Goal: Task Accomplishment & Management: Use online tool/utility

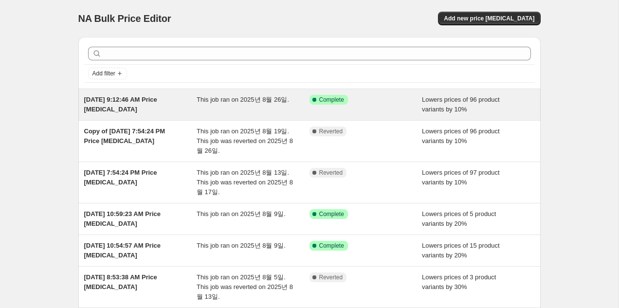
click at [382, 116] on div "Aug 26, 2025, 9:12:46 AM Price change job This job ran on 2025년 8월 26일. Success…" at bounding box center [309, 104] width 462 height 31
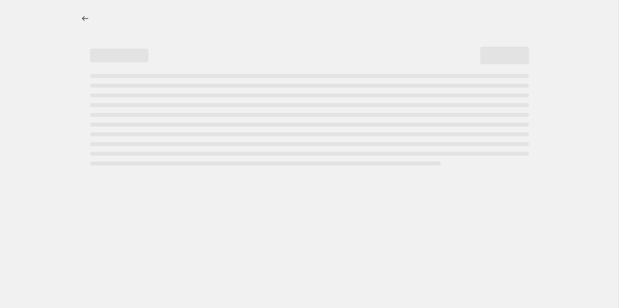
select select "percentage"
select select "collection"
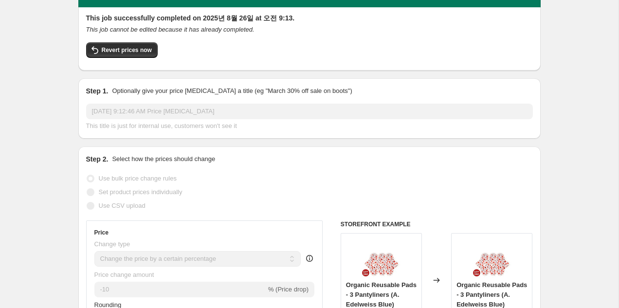
scroll to position [64, 0]
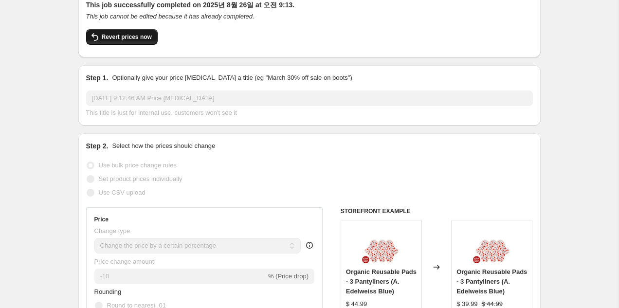
click at [118, 39] on span "Revert prices now" at bounding box center [127, 37] width 50 height 8
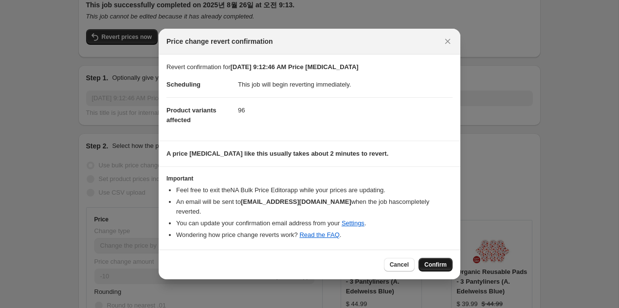
click at [427, 261] on span "Confirm" at bounding box center [435, 265] width 22 height 8
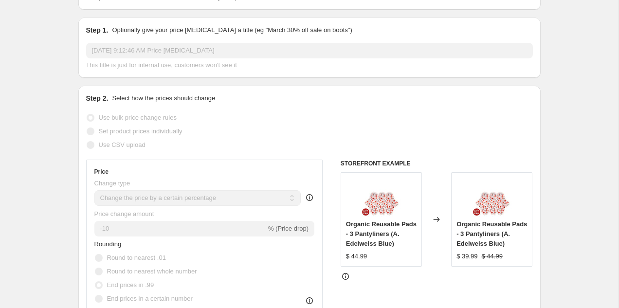
scroll to position [0, 0]
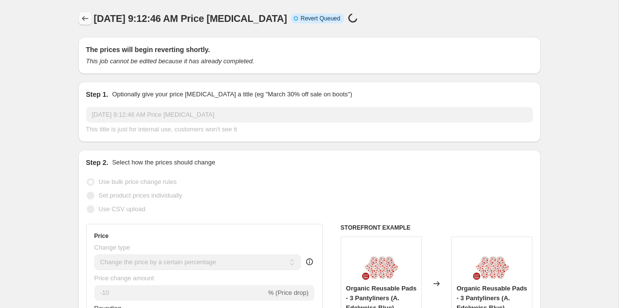
click at [82, 19] on icon "Price change jobs" at bounding box center [85, 19] width 10 height 10
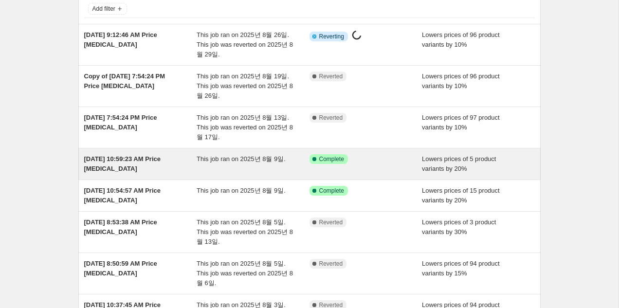
scroll to position [100, 0]
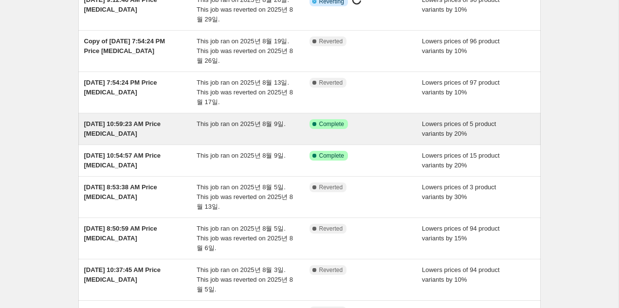
click at [184, 128] on div "[DATE] 10:59:23 AM Price [MEDICAL_DATA]" at bounding box center [140, 128] width 113 height 19
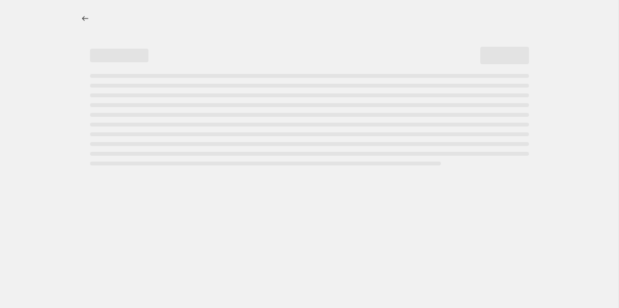
select select "percentage"
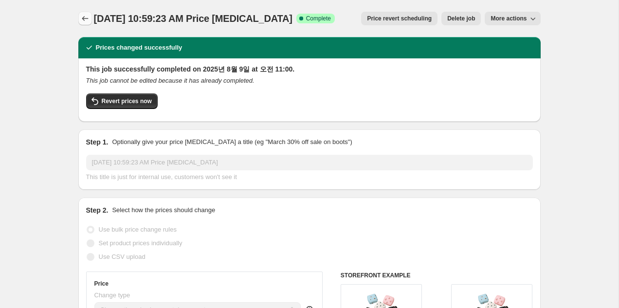
click at [84, 20] on icon "Price change jobs" at bounding box center [85, 19] width 10 height 10
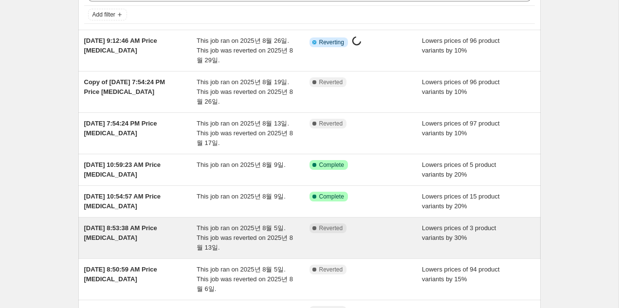
scroll to position [120, 0]
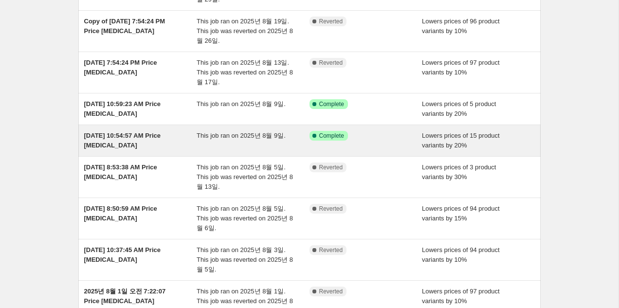
click at [174, 151] on div "Aug 9, 2025, 10:54:57 AM Price change job This job ran on 2025년 8월 9일. Success …" at bounding box center [309, 140] width 462 height 31
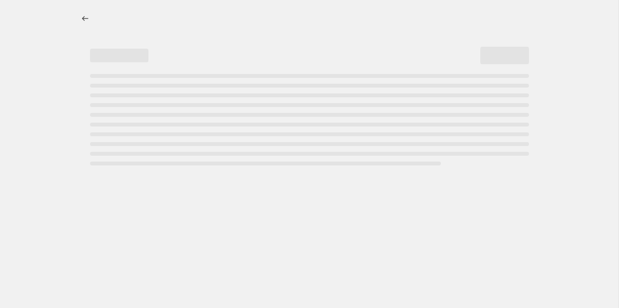
select select "percentage"
select select "collection"
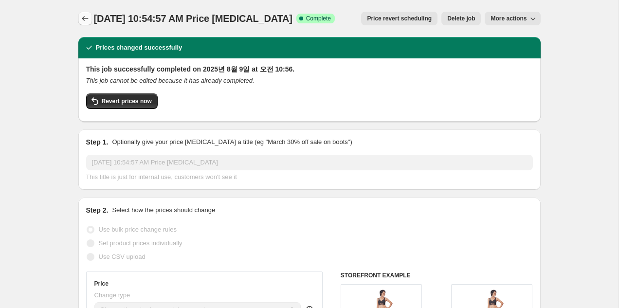
click at [85, 24] on button "Price change jobs" at bounding box center [85, 19] width 14 height 14
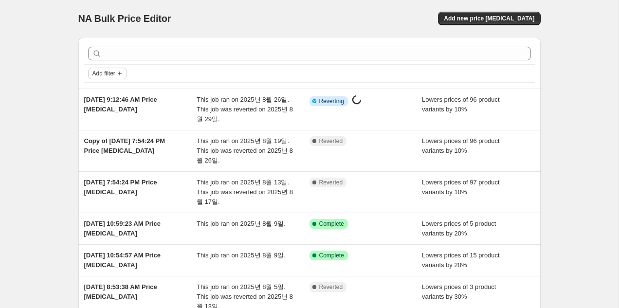
click at [113, 71] on span "Add filter" at bounding box center [103, 74] width 23 height 8
click at [107, 93] on span "Job status" at bounding box center [107, 92] width 29 height 7
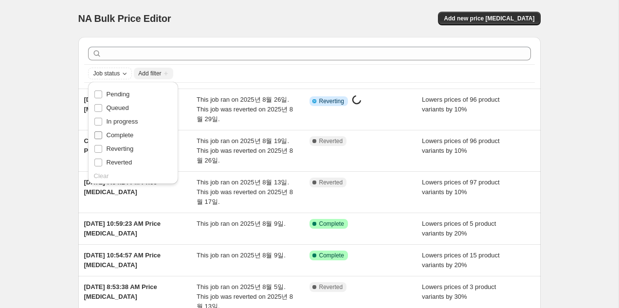
click at [115, 137] on span "Complete" at bounding box center [120, 134] width 27 height 7
click at [102, 137] on input "Complete" at bounding box center [98, 135] width 8 height 8
checkbox input "true"
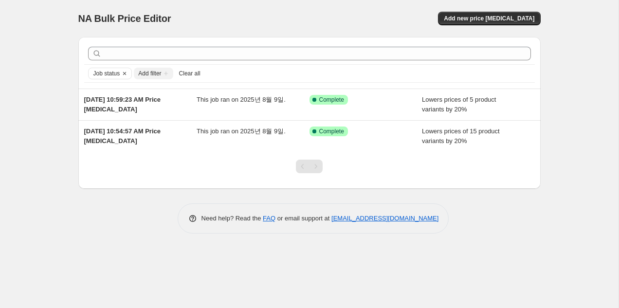
click at [42, 134] on div "NA Bulk Price Editor. This page is ready NA Bulk Price Editor Add new price cha…" at bounding box center [309, 154] width 618 height 308
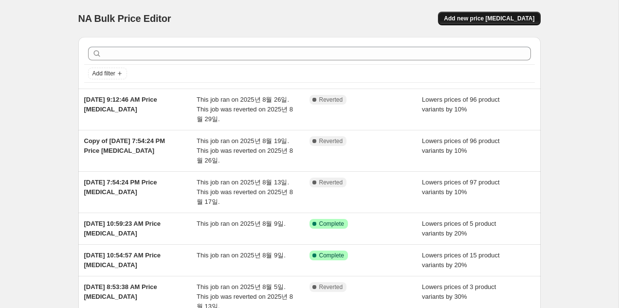
click at [474, 18] on span "Add new price [MEDICAL_DATA]" at bounding box center [489, 19] width 90 height 8
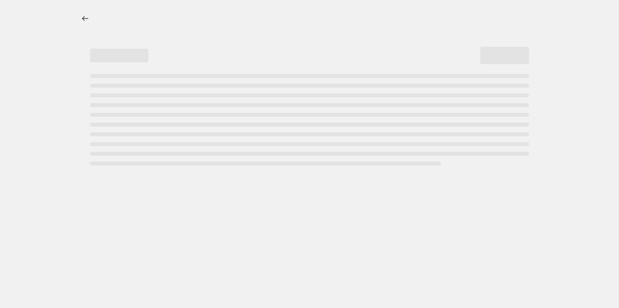
select select "percentage"
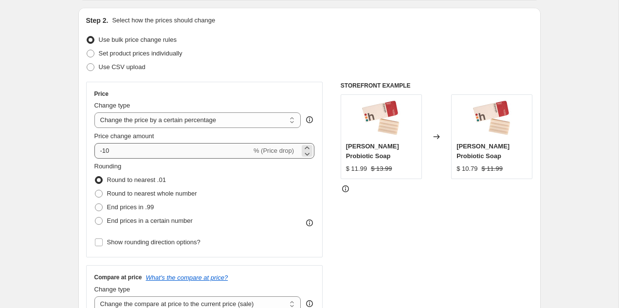
scroll to position [113, 0]
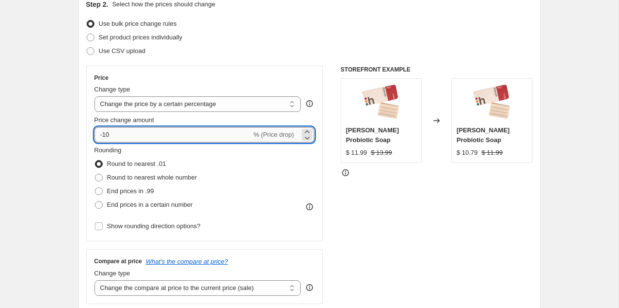
click at [131, 136] on input "-10" at bounding box center [172, 135] width 157 height 16
type input "-1"
type input "-50"
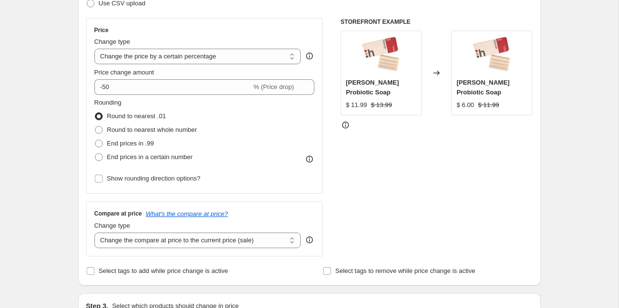
scroll to position [237, 0]
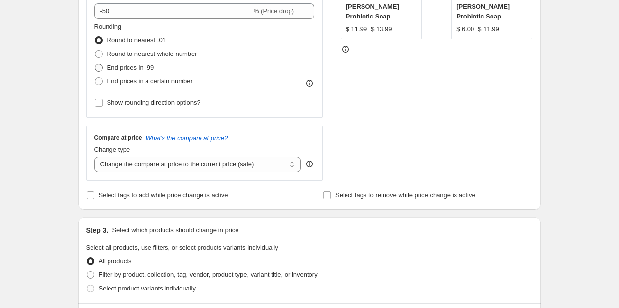
click at [133, 68] on span "End prices in .99" at bounding box center [130, 67] width 47 height 7
click at [95, 64] on input "End prices in .99" at bounding box center [95, 64] width 0 height 0
radio input "true"
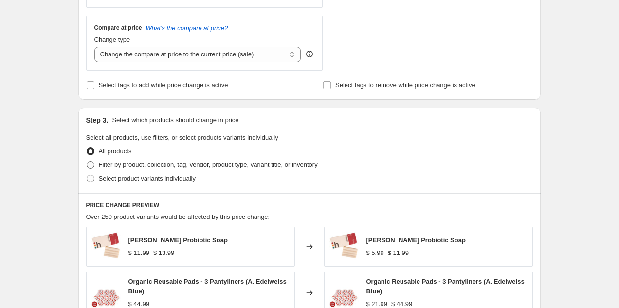
scroll to position [349, 0]
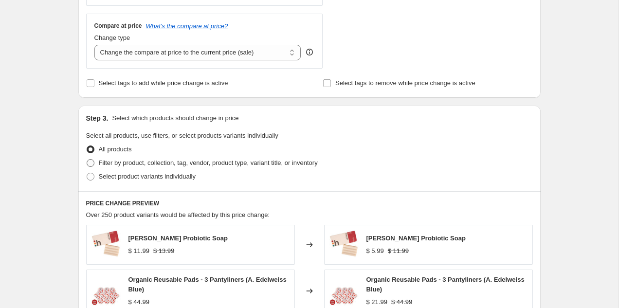
click at [127, 161] on span "Filter by product, collection, tag, vendor, product type, variant title, or inv…" at bounding box center [208, 162] width 219 height 7
click at [87, 160] on input "Filter by product, collection, tag, vendor, product type, variant title, or inv…" at bounding box center [87, 159] width 0 height 0
radio input "true"
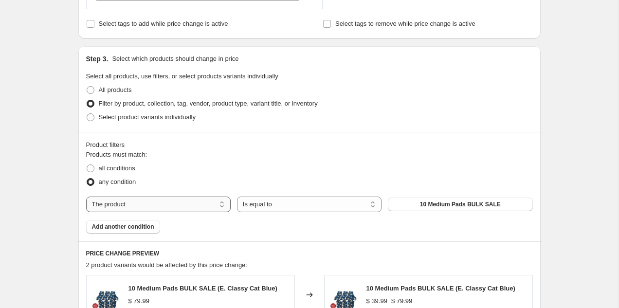
scroll to position [448, 0]
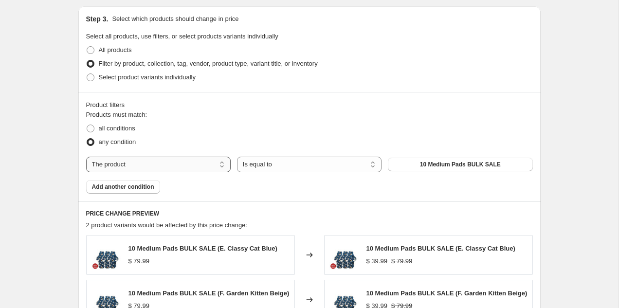
click at [177, 167] on select "The product The product's collection The product's tag The product's vendor The…" at bounding box center [158, 165] width 144 height 16
select select "collection"
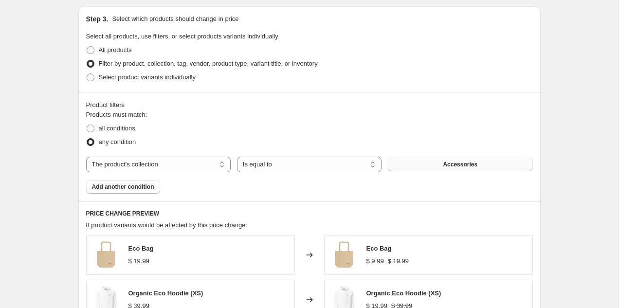
click at [436, 166] on button "Accessories" at bounding box center [460, 165] width 144 height 14
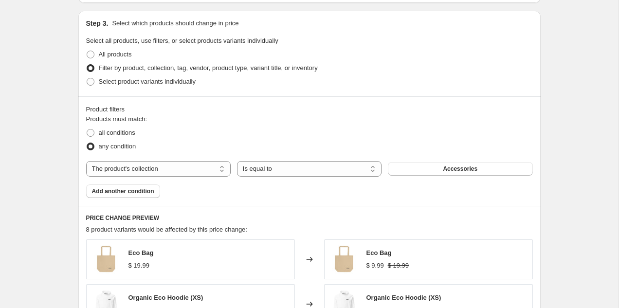
scroll to position [492, 0]
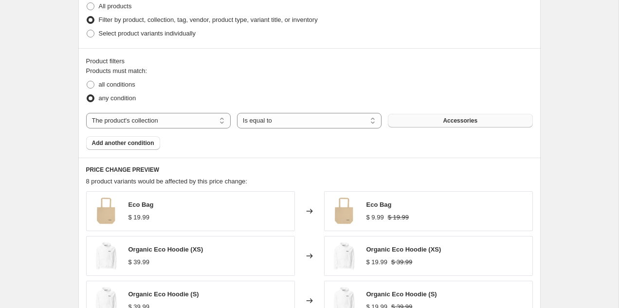
click at [427, 122] on button "Accessories" at bounding box center [460, 121] width 144 height 14
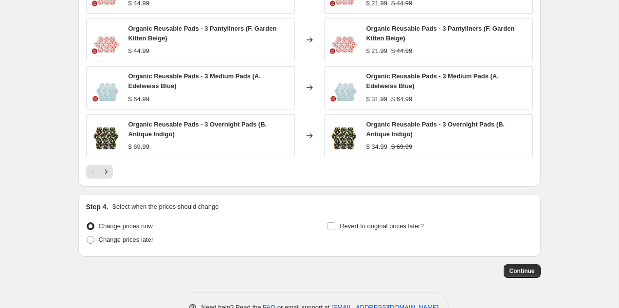
scroll to position [789, 0]
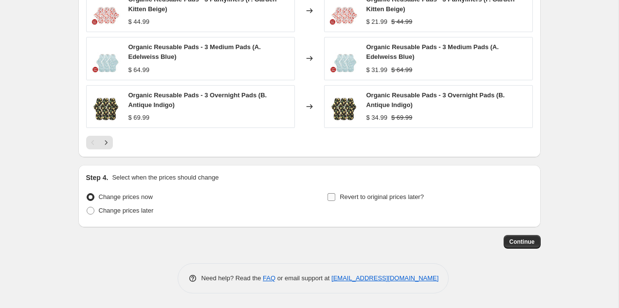
click at [358, 199] on span "Revert to original prices later?" at bounding box center [381, 196] width 84 height 7
click at [335, 199] on input "Revert to original prices later?" at bounding box center [331, 197] width 8 height 8
checkbox input "true"
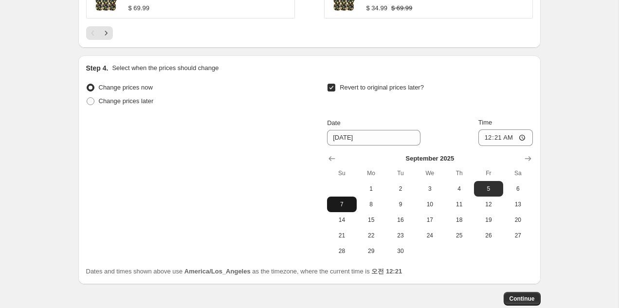
scroll to position [913, 0]
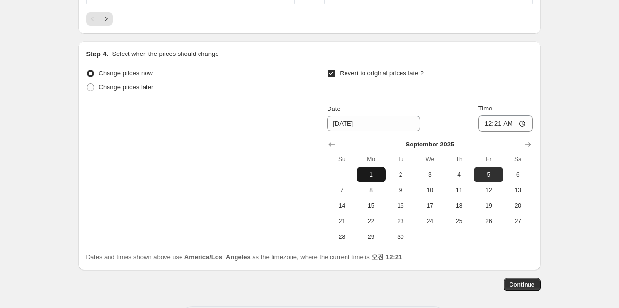
click at [378, 175] on span "1" at bounding box center [370, 175] width 21 height 8
type input "[DATE]"
click at [487, 124] on input "00:21" at bounding box center [505, 123] width 54 height 17
click at [486, 125] on input "00:21" at bounding box center [505, 123] width 54 height 17
click at [497, 122] on input "12:21" at bounding box center [505, 123] width 54 height 17
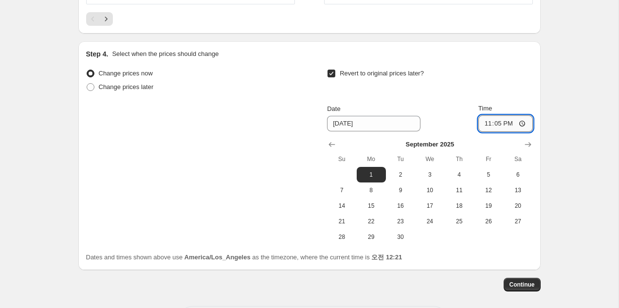
type input "23:59"
click at [408, 178] on span "2" at bounding box center [400, 175] width 21 height 8
type input "[DATE]"
click at [487, 124] on input "23:59" at bounding box center [505, 123] width 54 height 17
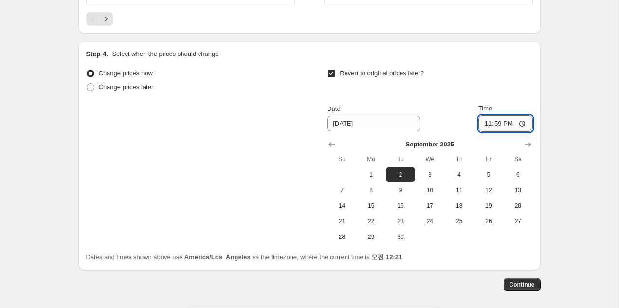
click at [488, 125] on input "23:59" at bounding box center [505, 123] width 54 height 17
click at [497, 124] on input "23:59" at bounding box center [505, 123] width 54 height 17
click at [484, 123] on input "21:00" at bounding box center [505, 123] width 54 height 17
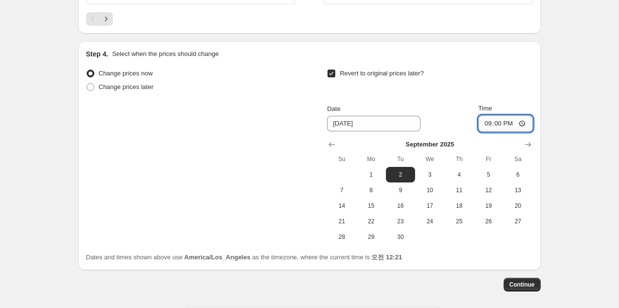
click at [484, 123] on input "21:00" at bounding box center [505, 123] width 54 height 17
type input "09:00"
click at [495, 124] on input "09:00" at bounding box center [505, 123] width 54 height 17
type input "03:00"
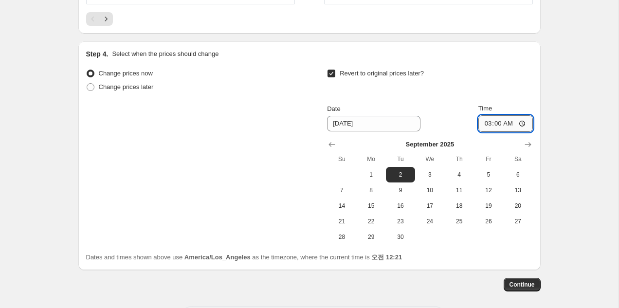
click at [496, 125] on input "03:00" at bounding box center [505, 123] width 54 height 17
type input "06:00"
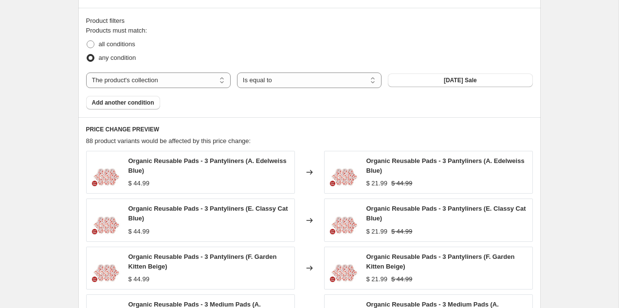
scroll to position [956, 0]
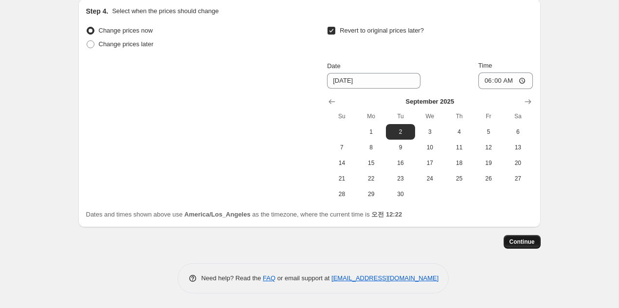
click at [522, 246] on button "Continue" at bounding box center [521, 242] width 37 height 14
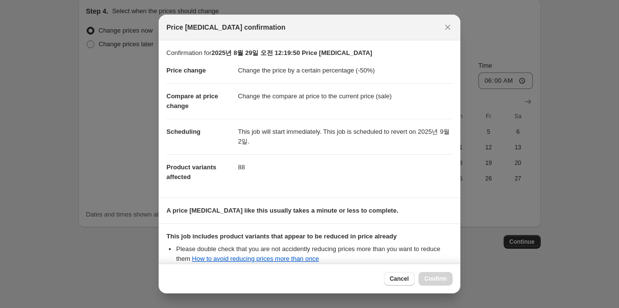
scroll to position [111, 0]
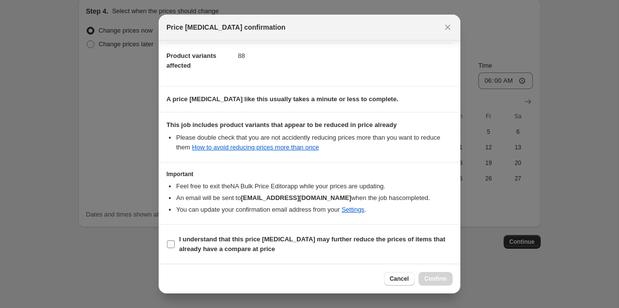
click at [330, 238] on b "I understand that this price [MEDICAL_DATA] may further reduce the prices of it…" at bounding box center [312, 243] width 266 height 17
click at [175, 240] on input "I understand that this price [MEDICAL_DATA] may further reduce the prices of it…" at bounding box center [171, 244] width 8 height 8
checkbox input "true"
click at [427, 277] on span "Confirm" at bounding box center [435, 279] width 22 height 8
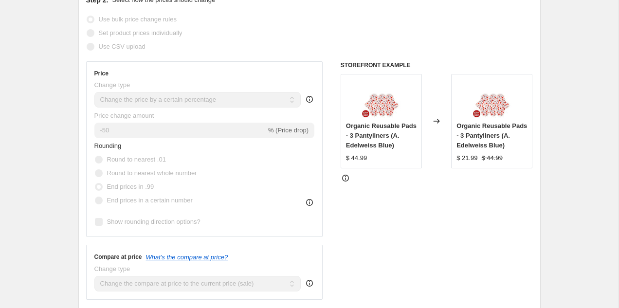
scroll to position [171, 0]
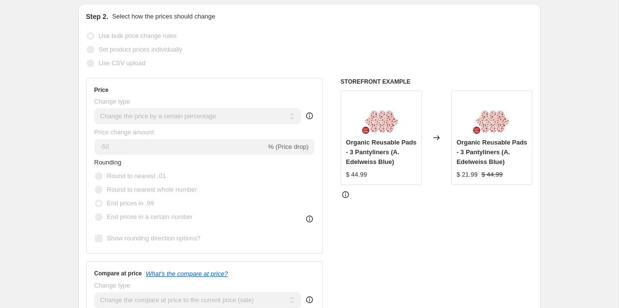
select select "percentage"
select select "collection"
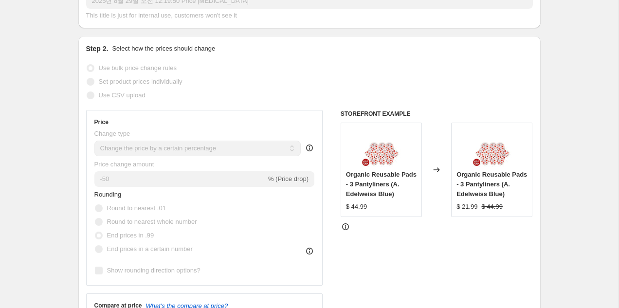
scroll to position [0, 0]
